Goal: Task Accomplishment & Management: Use online tool/utility

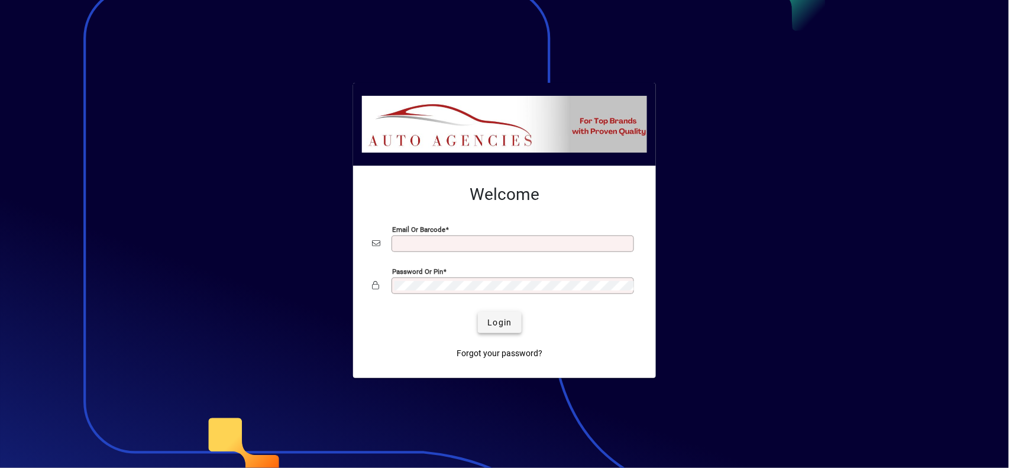
type input "**********"
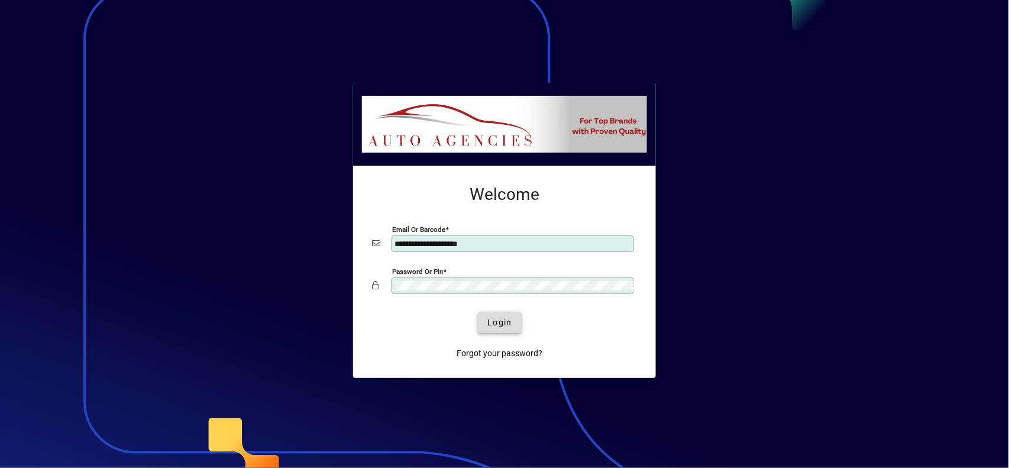
click at [490, 317] on span "Login" at bounding box center [500, 323] width 24 height 12
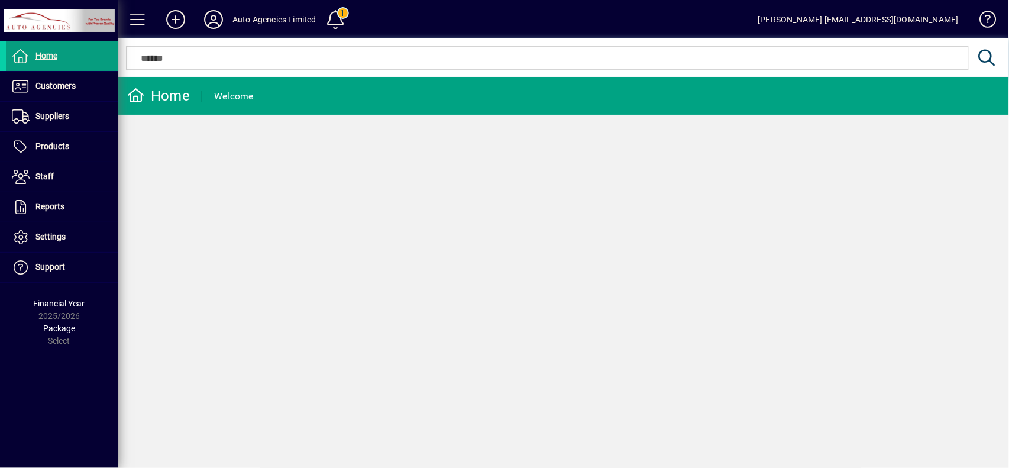
click at [422, 8] on mat-toolbar-row "Auto Agencies Limited 1 [PERSON_NAME] [EMAIL_ADDRESS][DOMAIN_NAME]" at bounding box center [563, 19] width 891 height 38
click at [433, 14] on mat-toolbar-row "Auto Agencies Limited 1 [PERSON_NAME] [EMAIL_ADDRESS][DOMAIN_NAME]" at bounding box center [563, 19] width 891 height 38
click at [400, 131] on div "Home Welcome" at bounding box center [563, 272] width 891 height 391
click at [45, 141] on span "Products" at bounding box center [53, 145] width 34 height 9
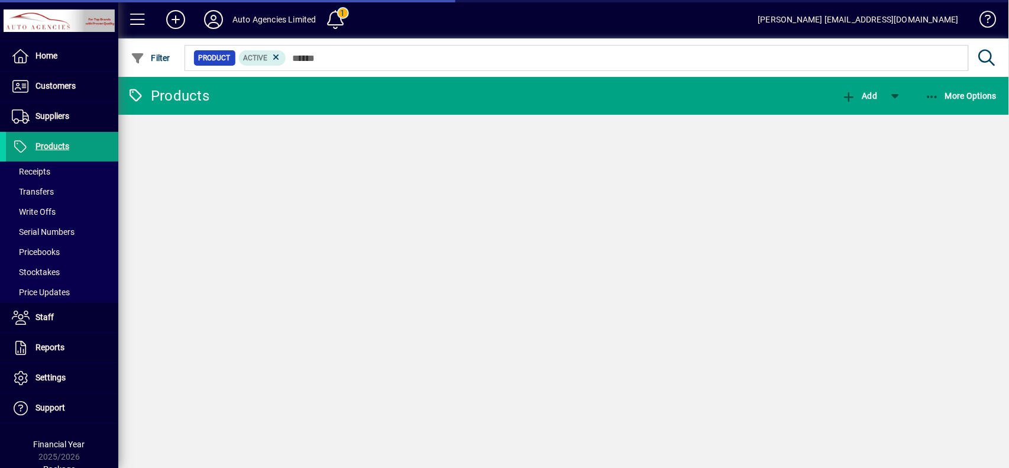
click at [314, 102] on mat-toolbar-row "Products Add More Options" at bounding box center [563, 96] width 891 height 38
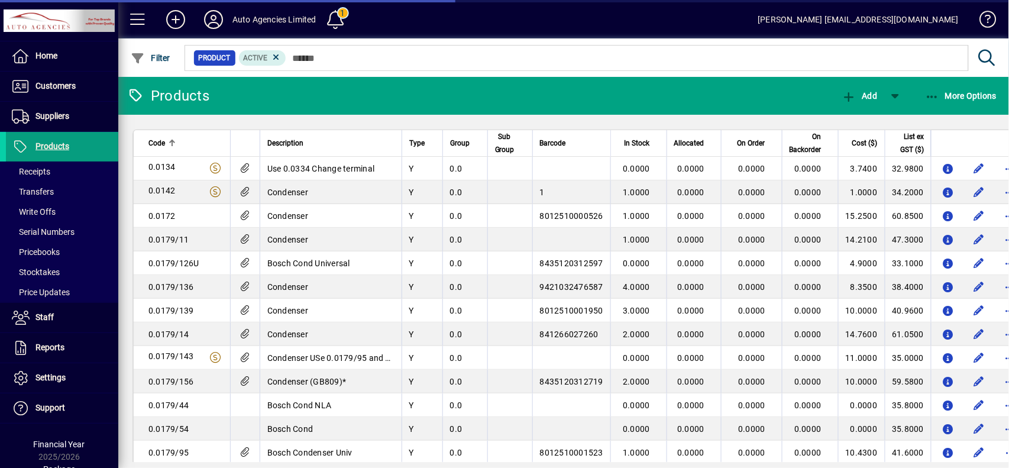
click at [314, 102] on mat-toolbar-row "Products Add More Options" at bounding box center [563, 96] width 891 height 38
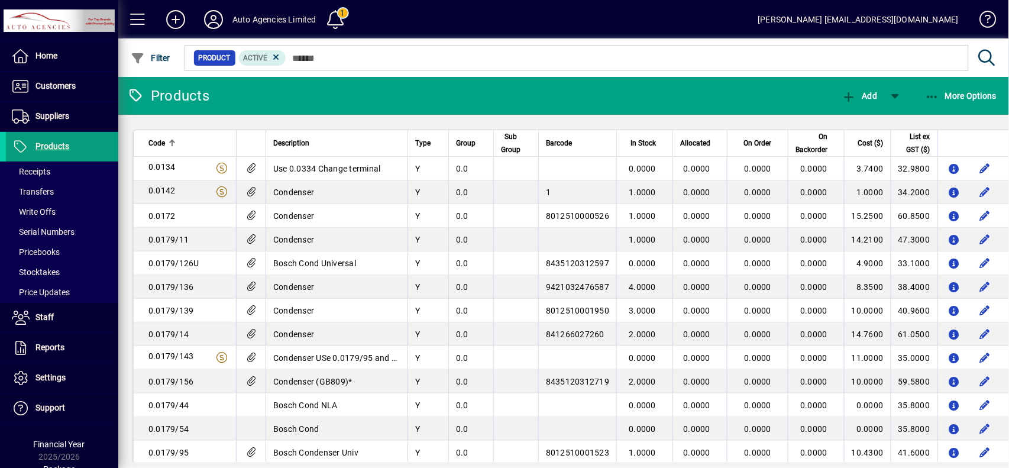
click at [314, 102] on mat-toolbar-row "Products Add More Options" at bounding box center [563, 96] width 891 height 38
